Goal: Register for event/course

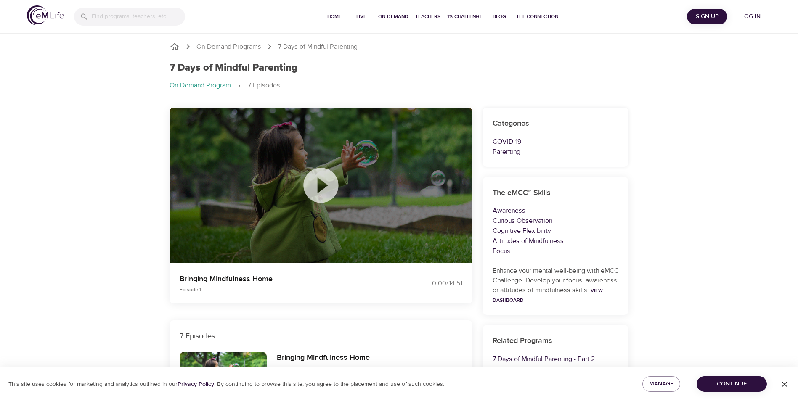
click at [322, 188] on icon at bounding box center [321, 185] width 42 height 42
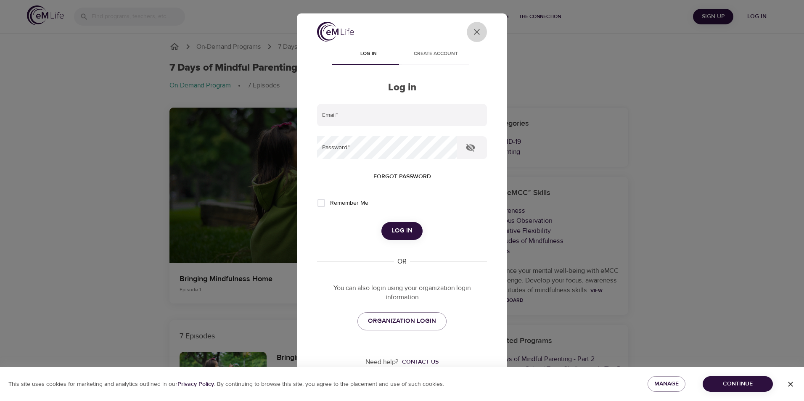
click at [472, 29] on icon "User Profile" at bounding box center [477, 32] width 10 height 10
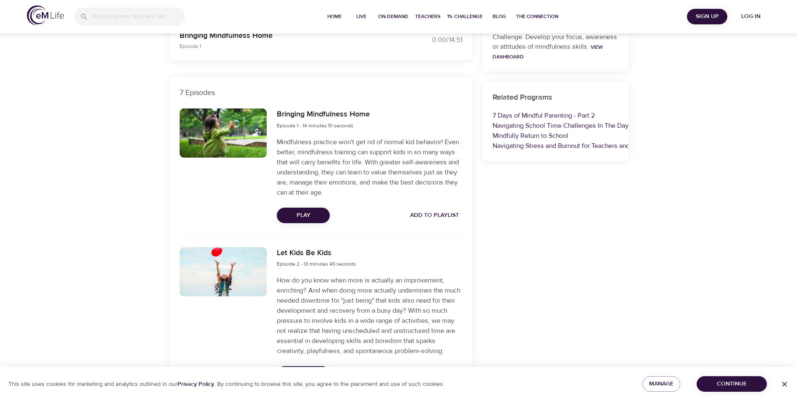
scroll to position [252, 0]
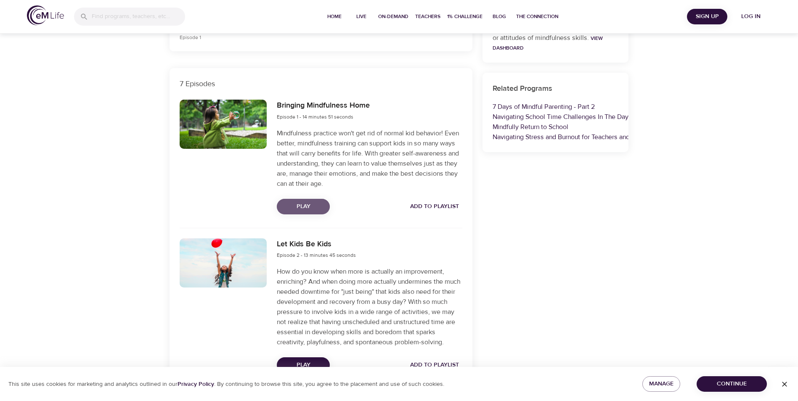
click at [307, 205] on span "Play" at bounding box center [303, 206] width 40 height 11
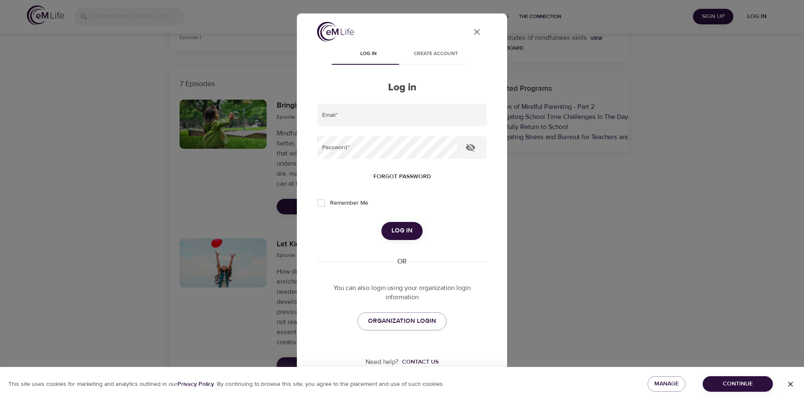
click at [474, 34] on icon "close" at bounding box center [477, 32] width 6 height 6
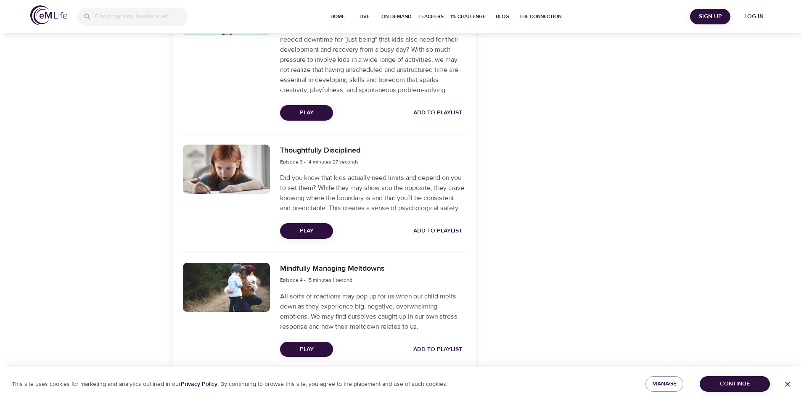
scroll to position [547, 0]
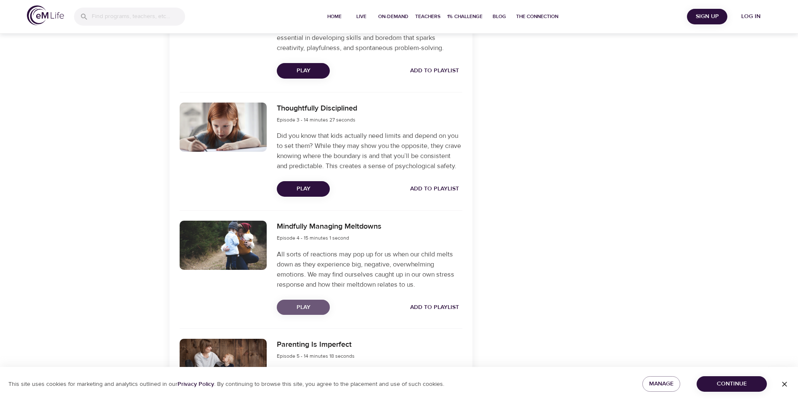
click at [309, 313] on span "Play" at bounding box center [303, 307] width 40 height 11
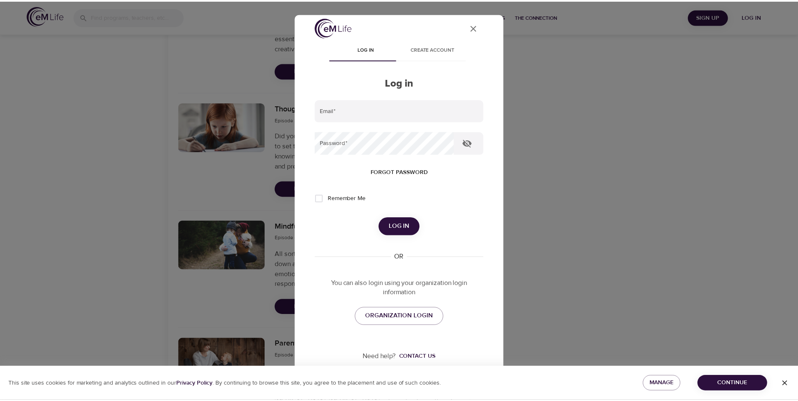
scroll to position [6, 0]
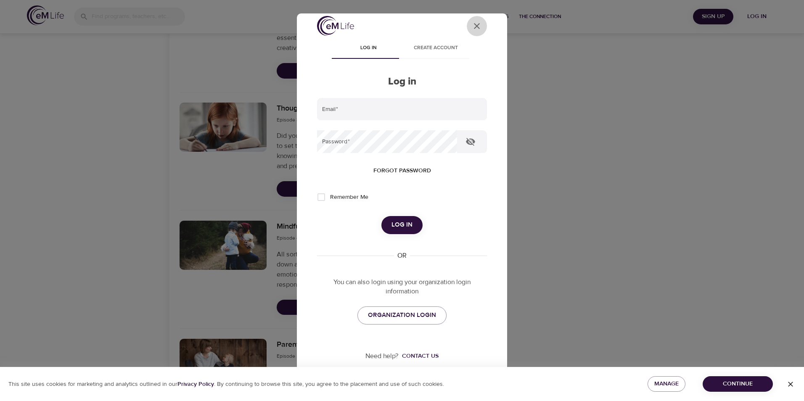
click at [472, 26] on icon "User Profile" at bounding box center [477, 26] width 10 height 10
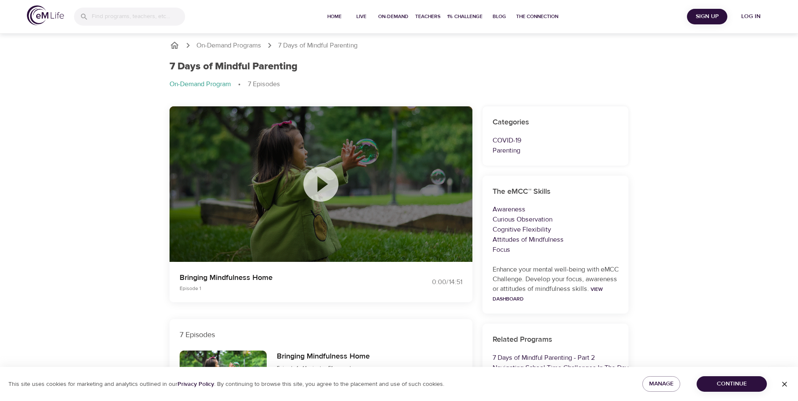
scroll to position [0, 0]
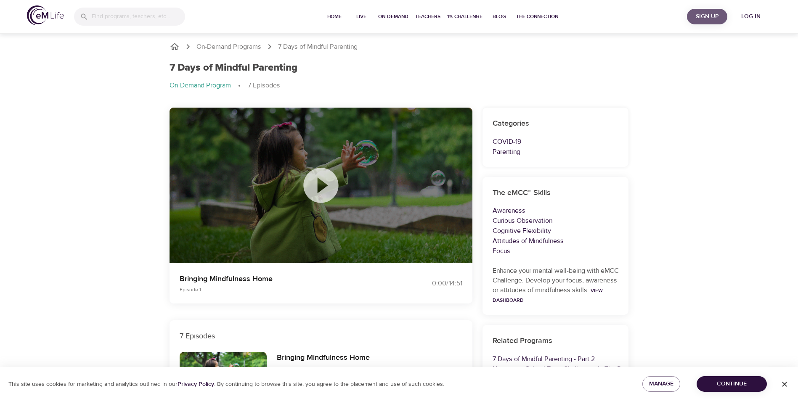
click at [704, 15] on span "Sign Up" at bounding box center [707, 16] width 34 height 11
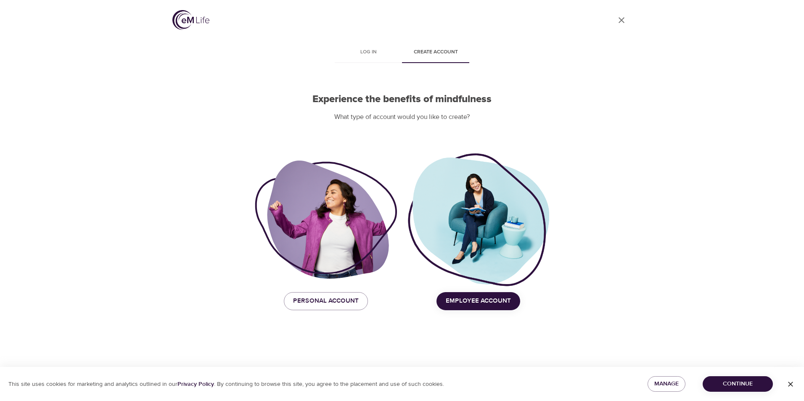
click at [479, 298] on span "Employee Account" at bounding box center [478, 301] width 65 height 11
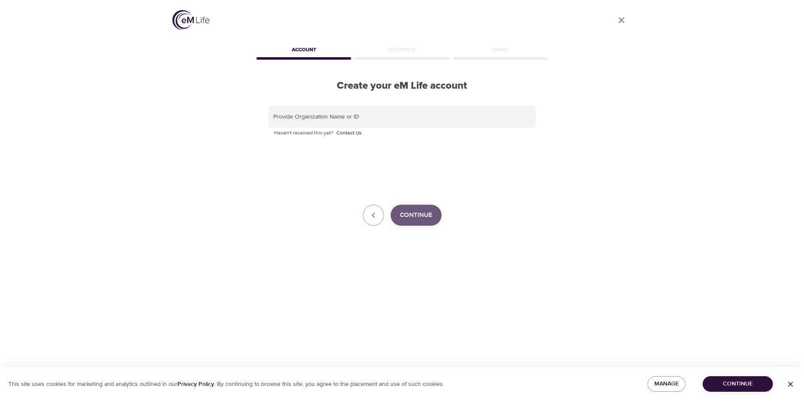
click at [415, 207] on button "Continue" at bounding box center [416, 215] width 51 height 21
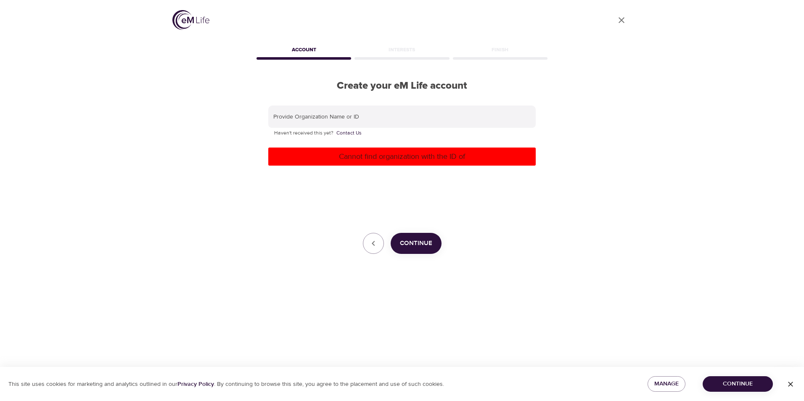
click at [386, 149] on div "Cannot find organization with the ID of" at bounding box center [401, 157] width 267 height 18
click at [380, 153] on p "Cannot find organization with the ID of" at bounding box center [402, 156] width 261 height 11
click at [294, 155] on p "Cannot find organization with the ID of" at bounding box center [402, 156] width 261 height 11
click at [372, 244] on icon "button" at bounding box center [373, 243] width 10 height 10
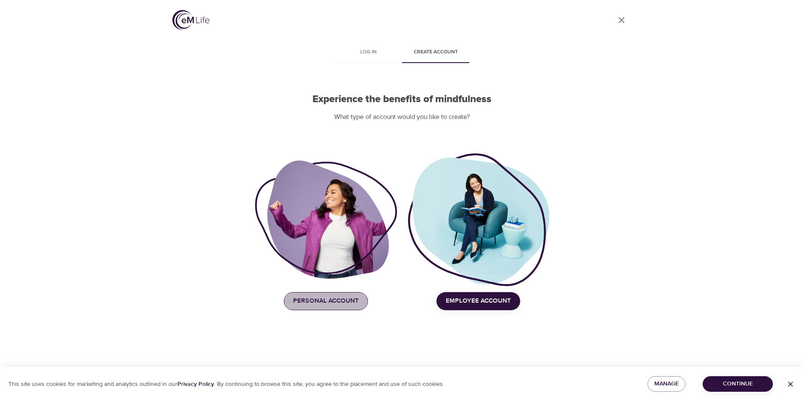
click at [313, 307] on span "Personal Account" at bounding box center [326, 301] width 66 height 11
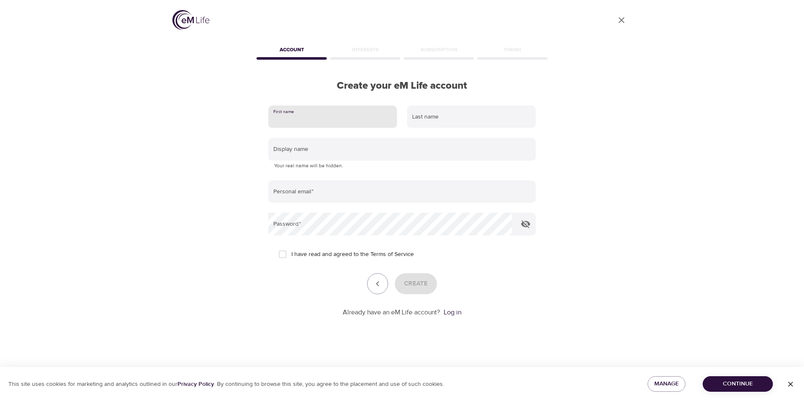
click at [308, 118] on input "text" at bounding box center [332, 117] width 129 height 23
type input "diane"
type input "Muelken"
click at [274, 121] on input "diane" at bounding box center [332, 117] width 129 height 23
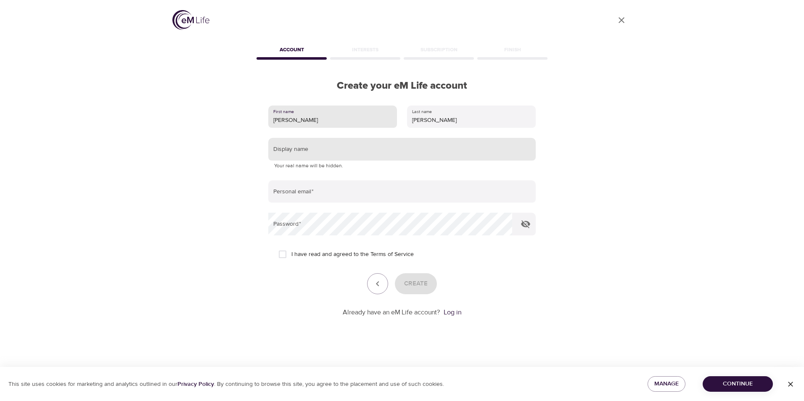
type input "Diane"
click at [278, 151] on input "text" at bounding box center [401, 149] width 267 height 23
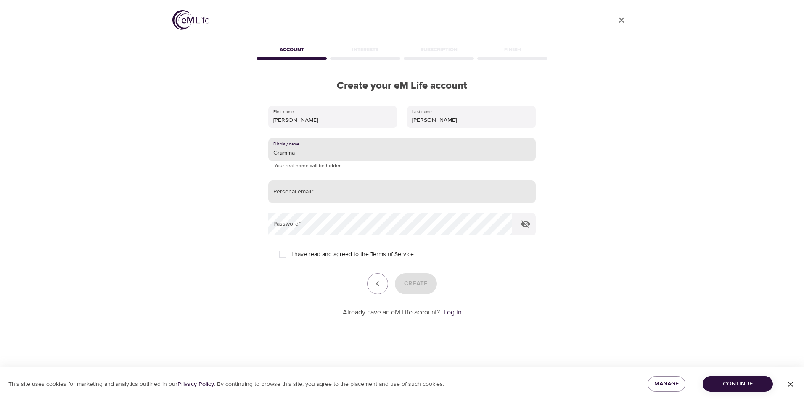
type input "Gramma"
click at [289, 193] on input "email" at bounding box center [401, 191] width 267 height 23
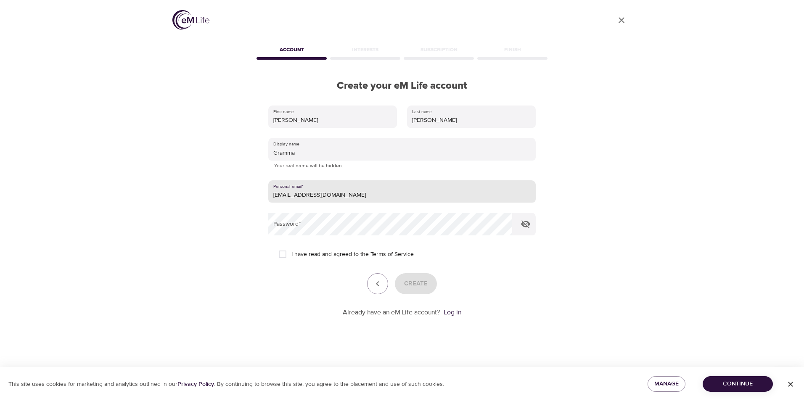
type input "dianemuelken@gmail.com"
click at [282, 255] on input "I have read and agreed to the Terms of Service" at bounding box center [283, 255] width 18 height 18
checkbox input "true"
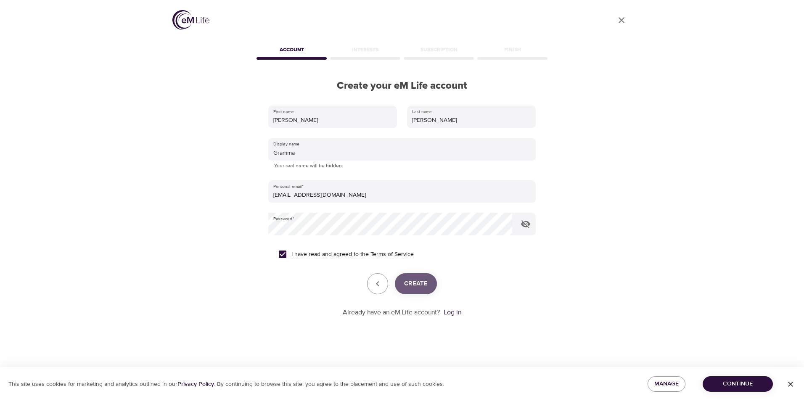
click at [405, 281] on span "Create" at bounding box center [416, 283] width 24 height 11
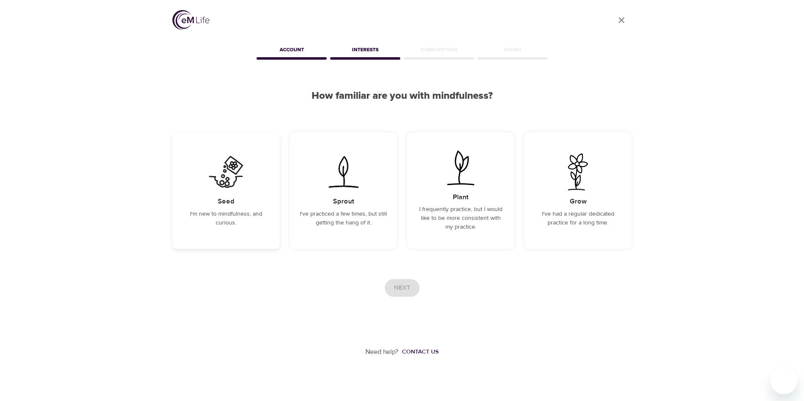
click at [221, 214] on p "I'm new to mindfulness, and curious." at bounding box center [226, 219] width 87 height 18
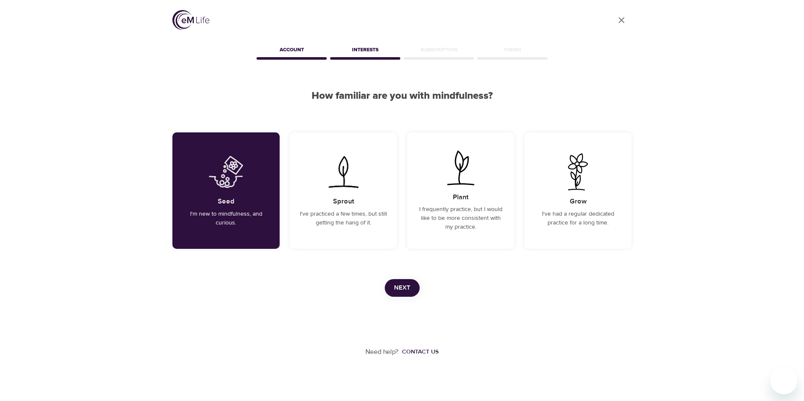
click at [399, 289] on span "Next" at bounding box center [402, 288] width 16 height 11
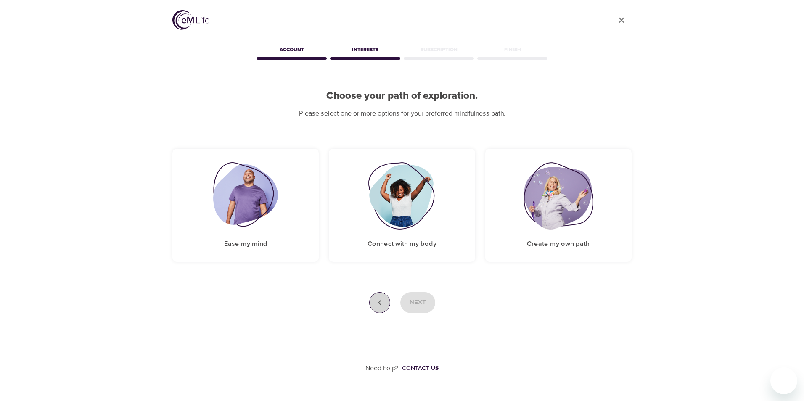
click at [373, 303] on button "button" at bounding box center [379, 302] width 21 height 21
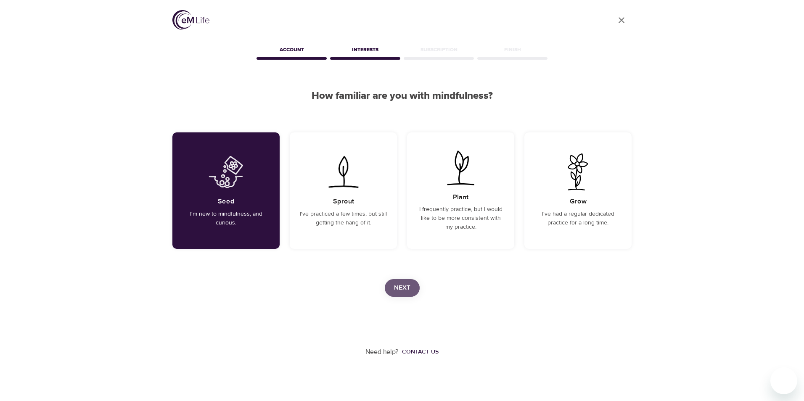
click at [397, 283] on span "Next" at bounding box center [402, 288] width 16 height 11
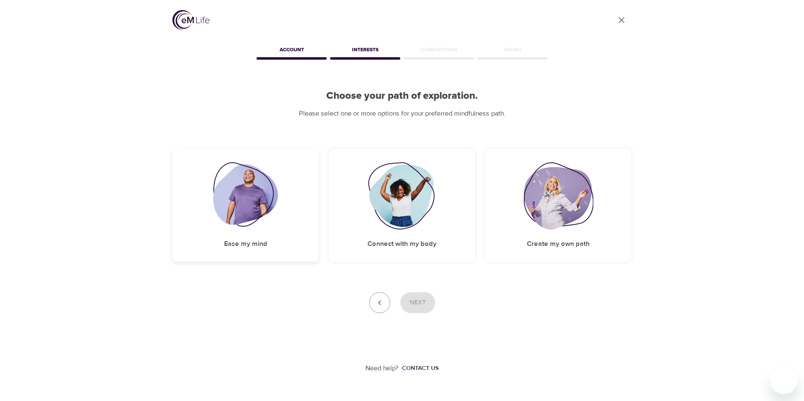
click at [232, 244] on h5 "Ease my mind" at bounding box center [245, 244] width 43 height 9
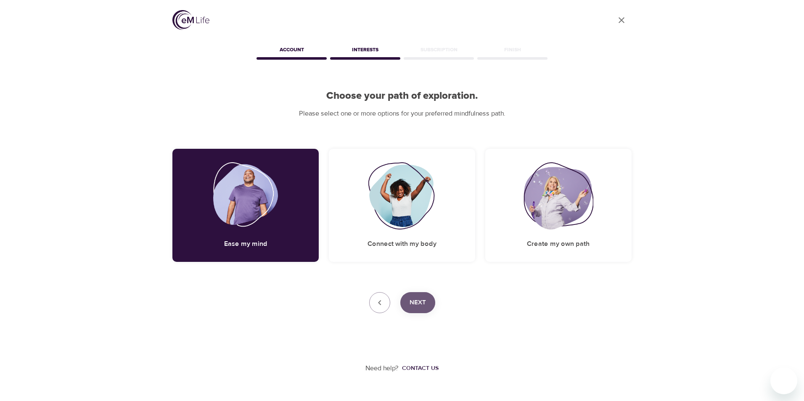
click at [405, 301] on button "Next" at bounding box center [417, 302] width 35 height 21
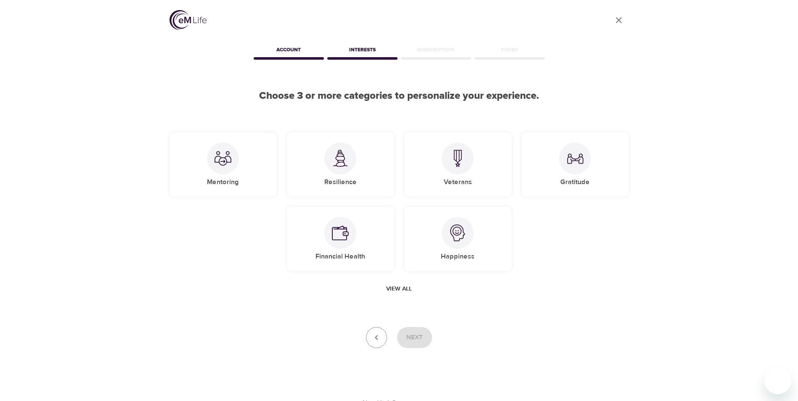
click at [399, 289] on span "View all" at bounding box center [399, 289] width 26 height 11
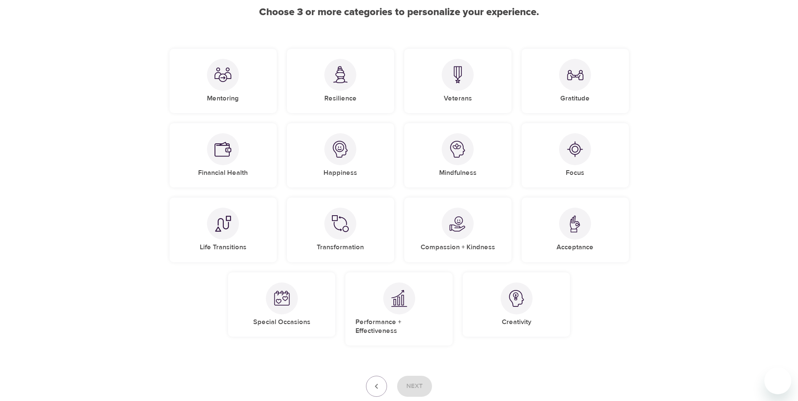
scroll to position [84, 0]
click at [448, 164] on div "Mindfulness" at bounding box center [457, 155] width 107 height 64
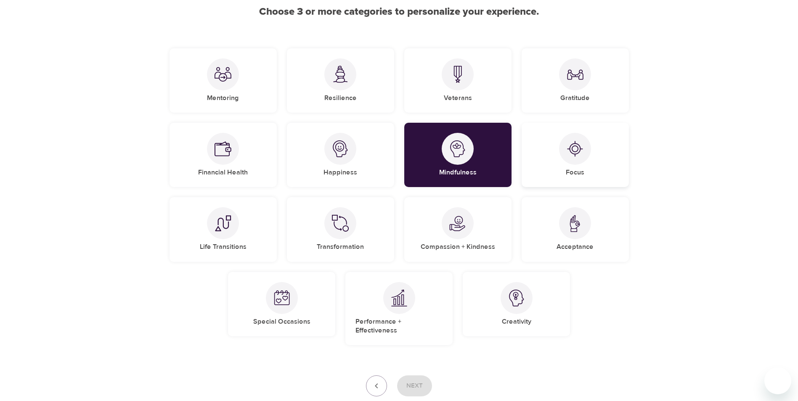
click at [579, 162] on div at bounding box center [575, 149] width 32 height 32
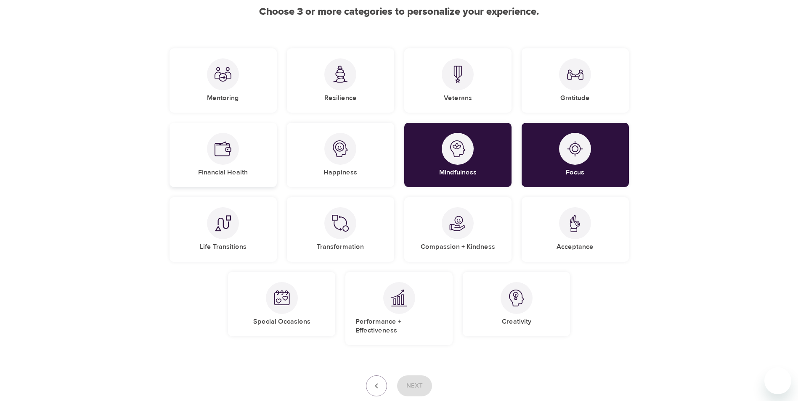
click at [220, 172] on h5 "Financial Health" at bounding box center [223, 172] width 50 height 9
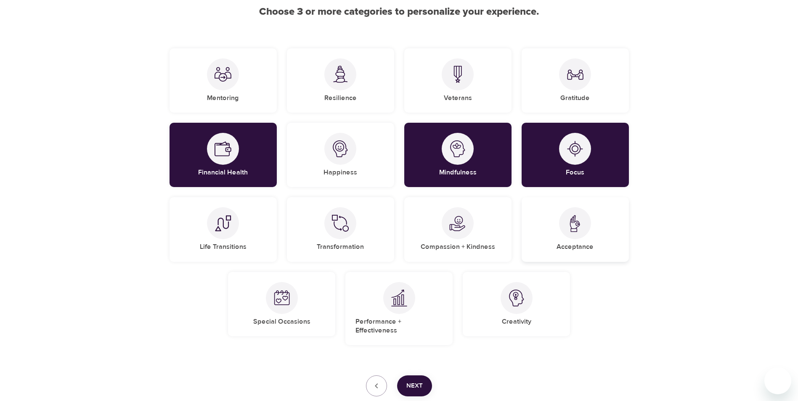
click at [574, 238] on div at bounding box center [575, 223] width 32 height 32
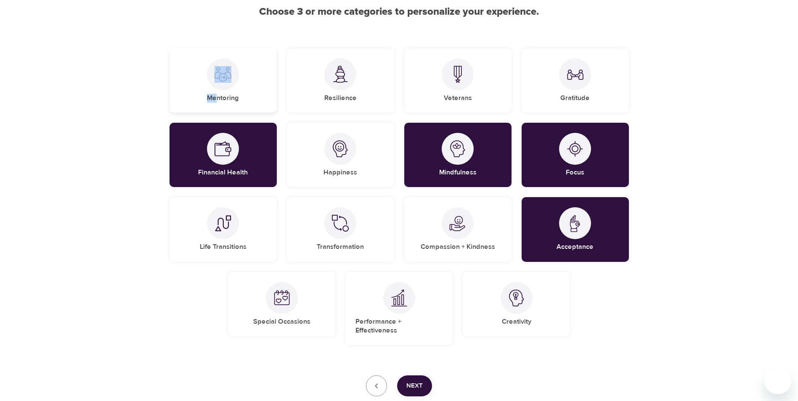
click at [217, 92] on div "Mentoring" at bounding box center [222, 80] width 107 height 64
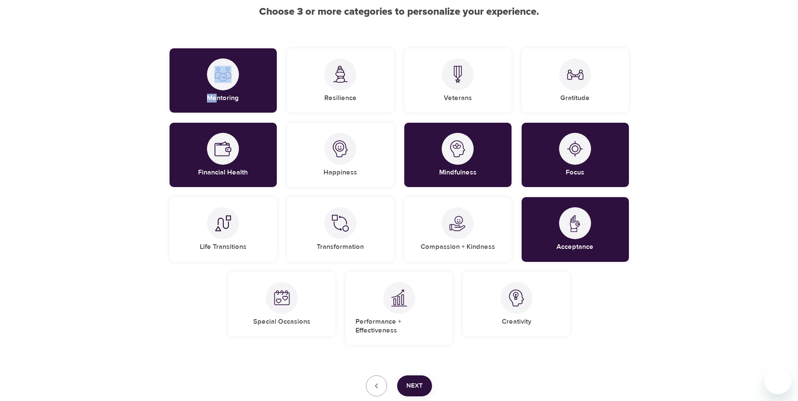
click at [416, 381] on span "Next" at bounding box center [414, 386] width 16 height 11
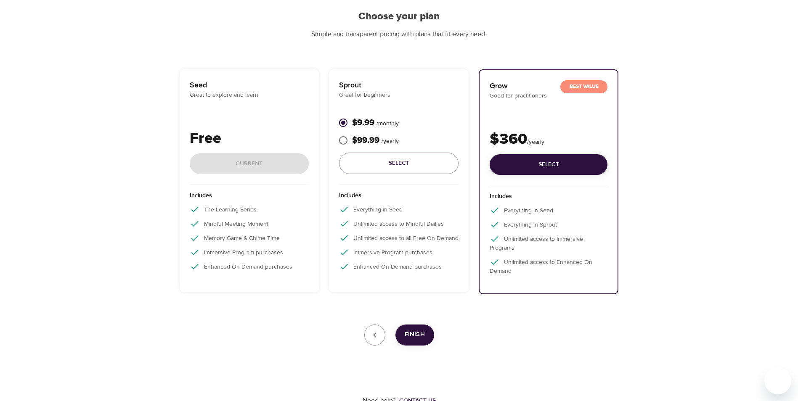
scroll to position [0, 0]
